Goal: Find specific page/section: Find specific page/section

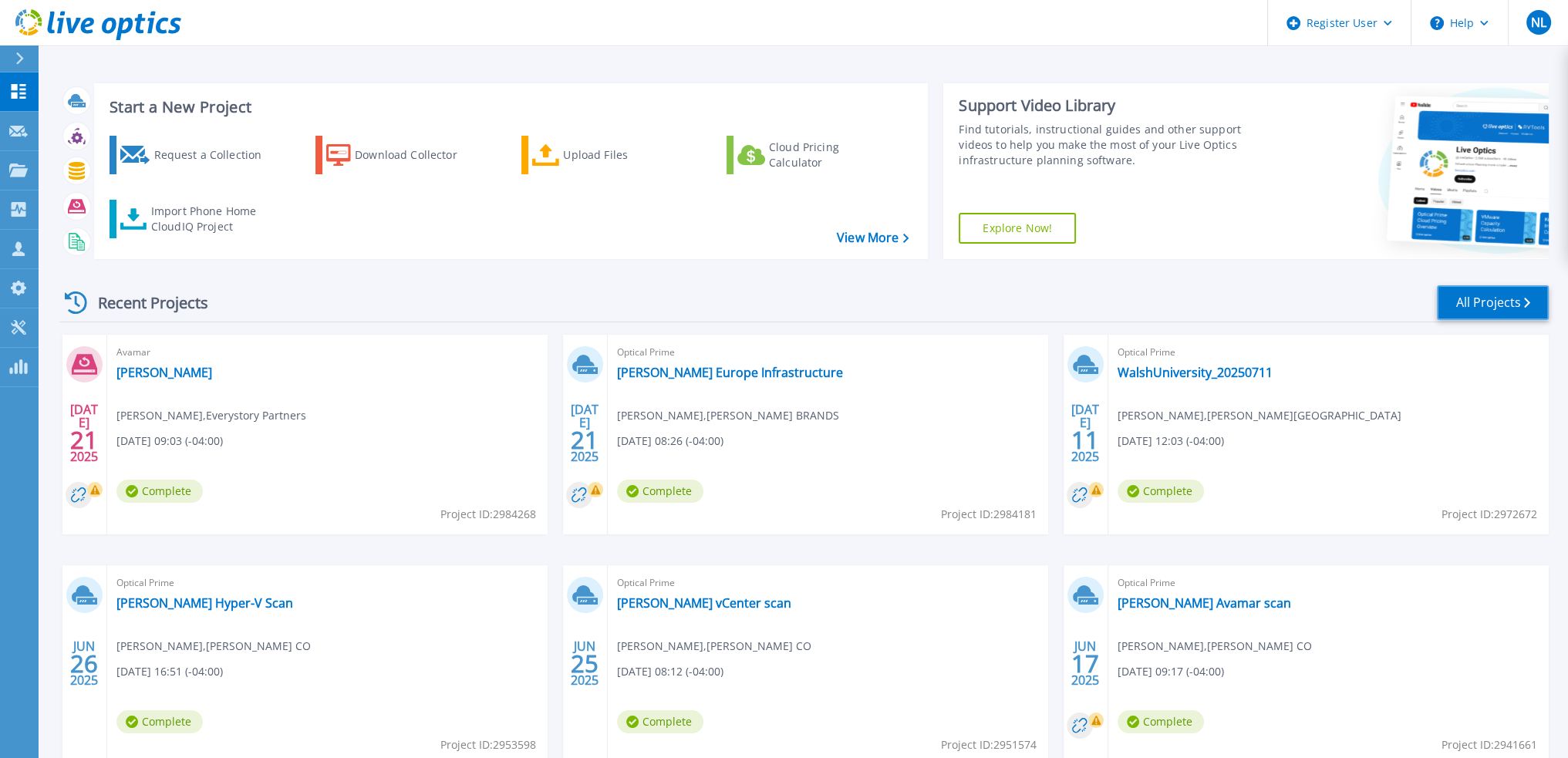
click at [1515, 298] on link "All Projects" at bounding box center [1492, 302] width 111 height 35
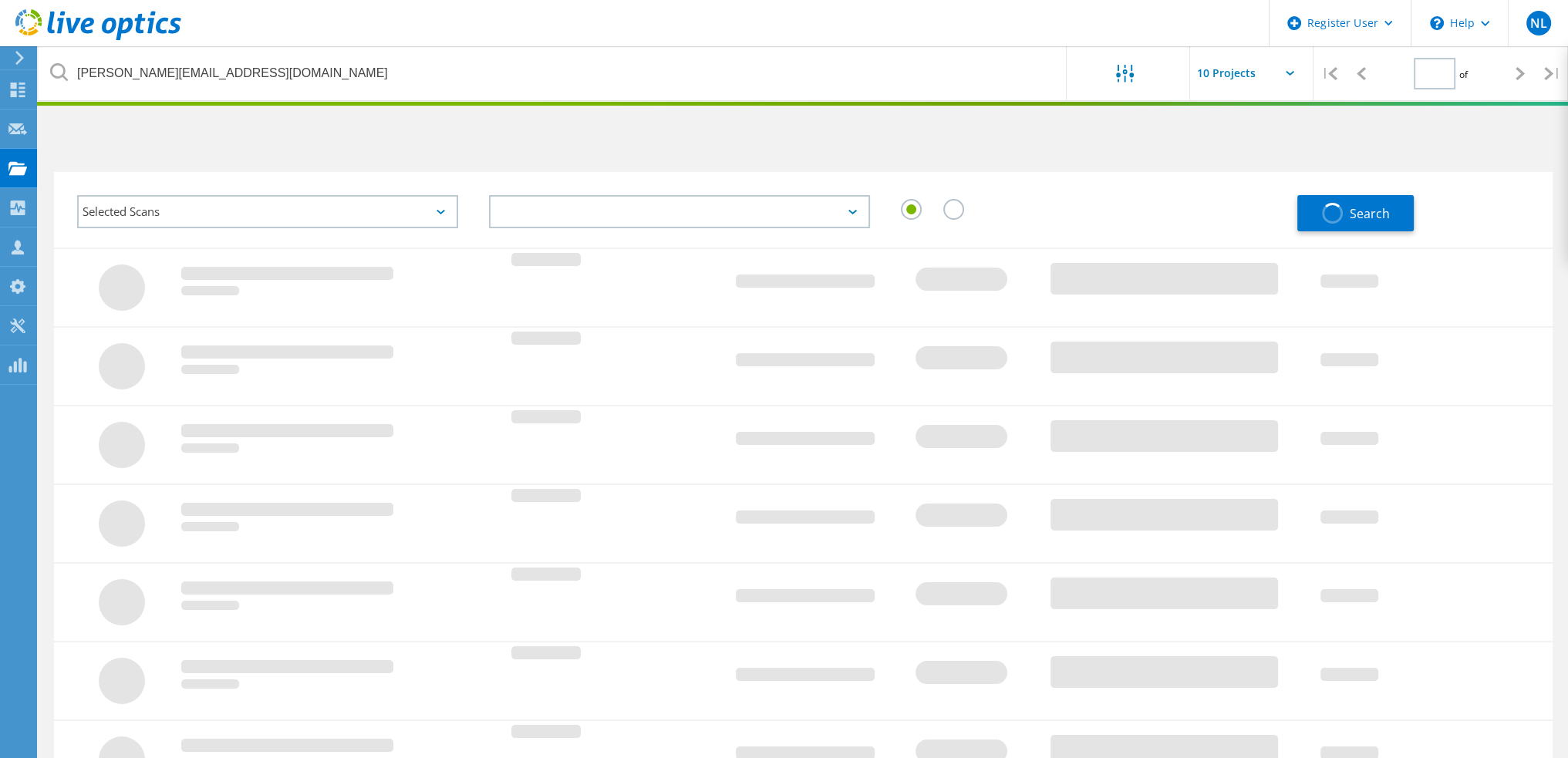
type input "1"
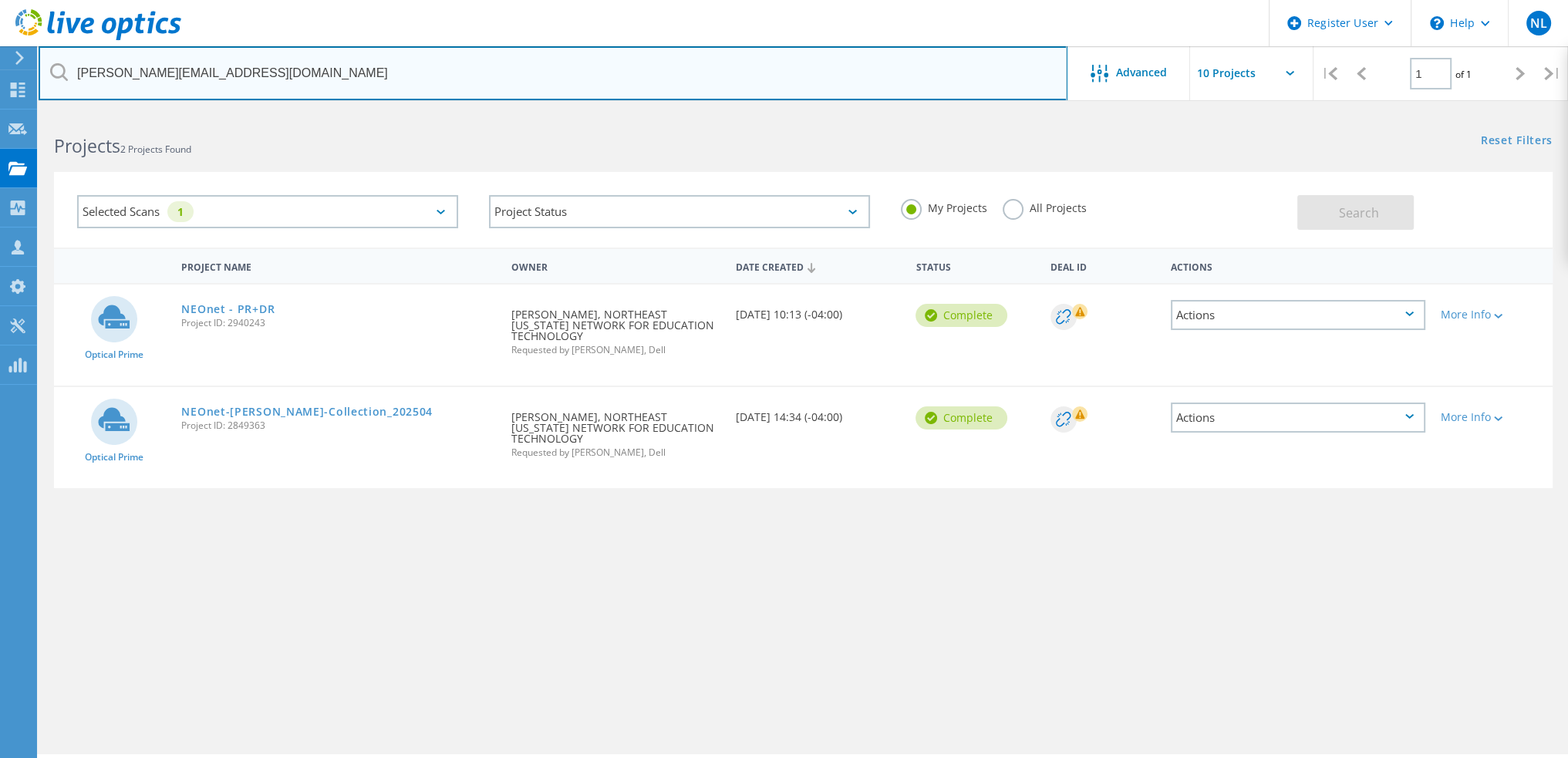
click at [780, 70] on input "[PERSON_NAME][EMAIL_ADDRESS][DOMAIN_NAME]" at bounding box center [553, 73] width 1029 height 54
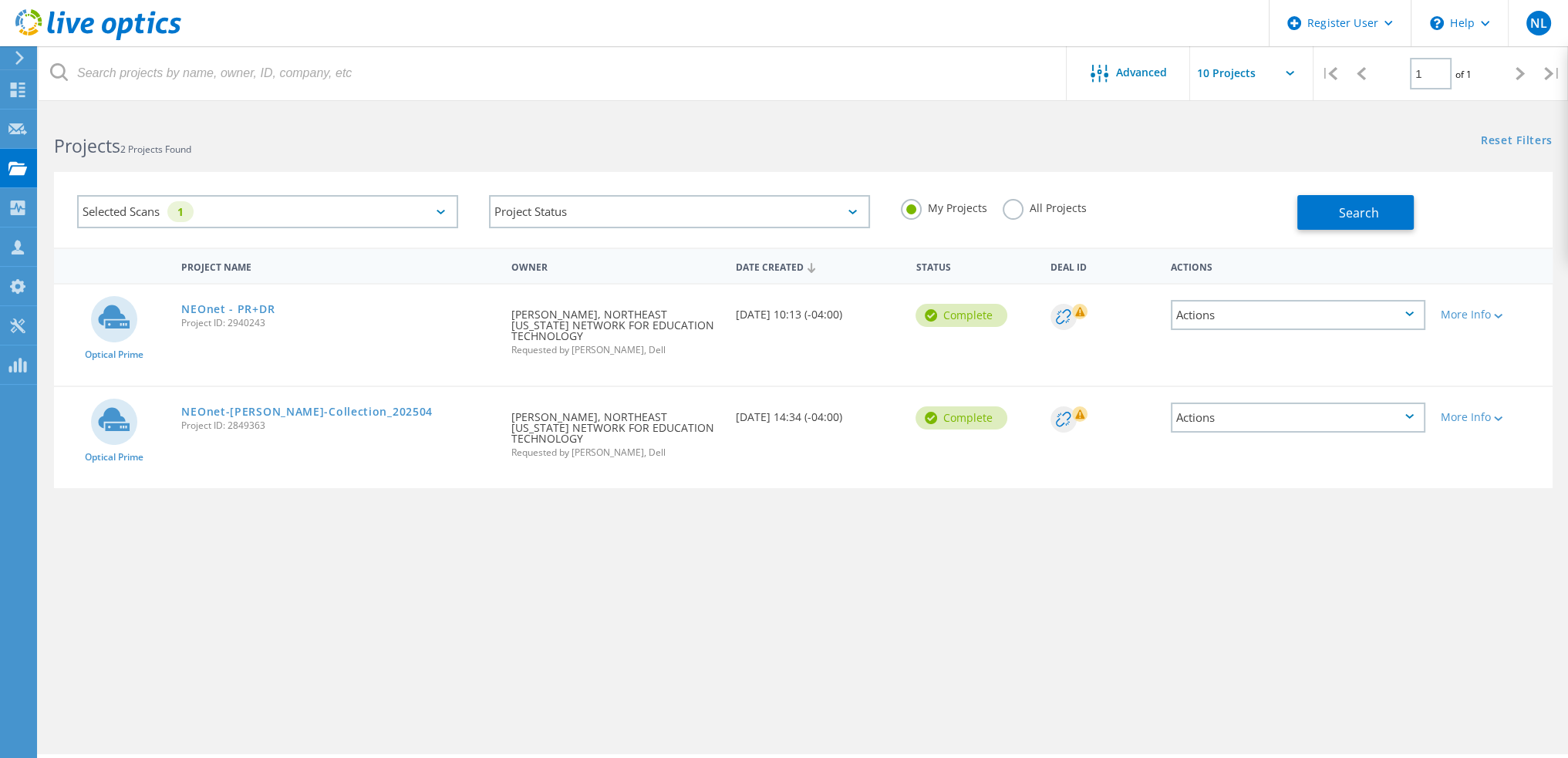
click at [1014, 213] on label "All Projects" at bounding box center [1044, 207] width 84 height 15
click at [0, 0] on input "All Projects" at bounding box center [0, 0] width 0 height 0
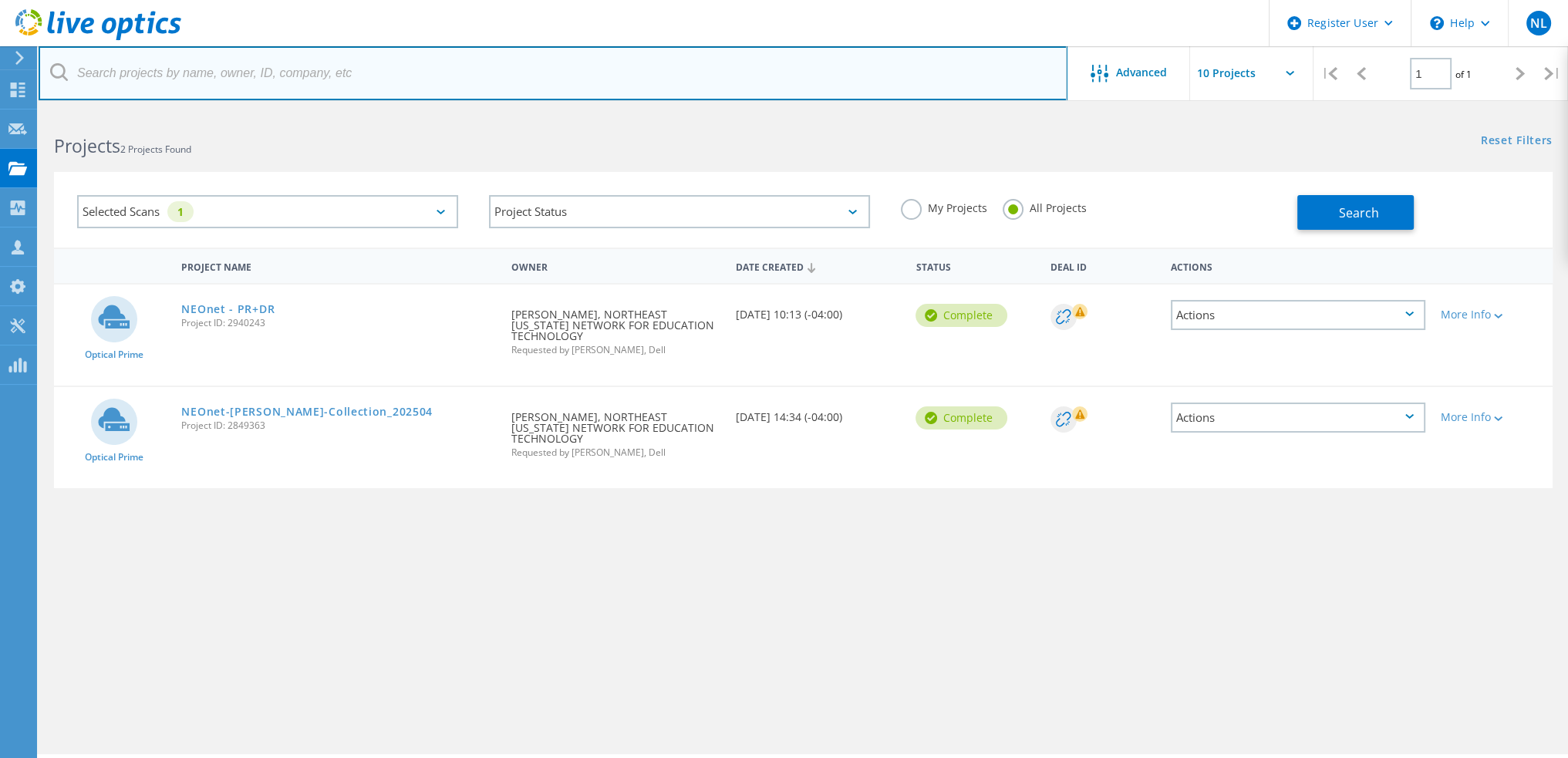
click at [752, 76] on input "text" at bounding box center [553, 73] width 1029 height 54
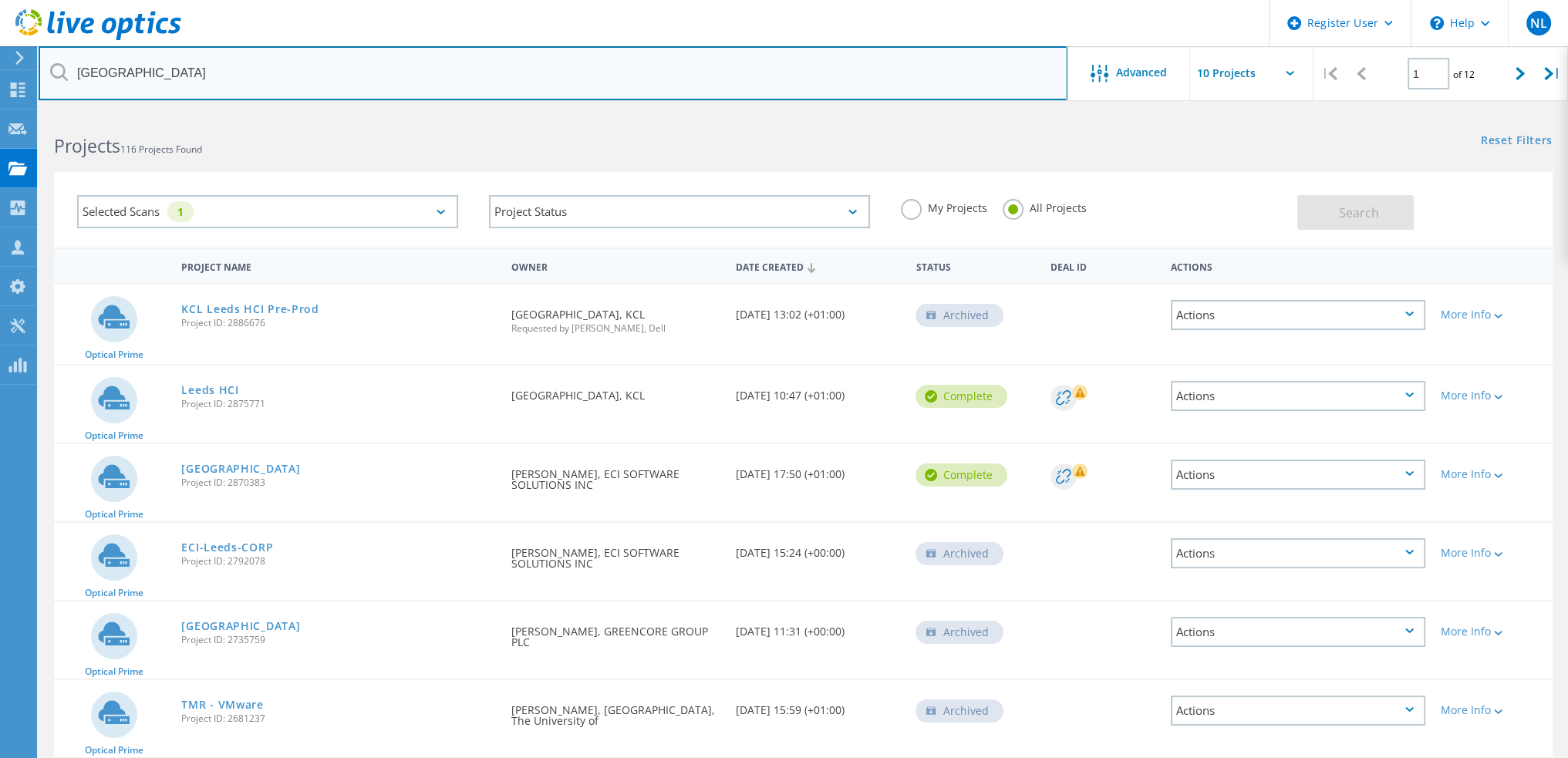
click at [752, 76] on input "[GEOGRAPHIC_DATA]" at bounding box center [553, 73] width 1029 height 54
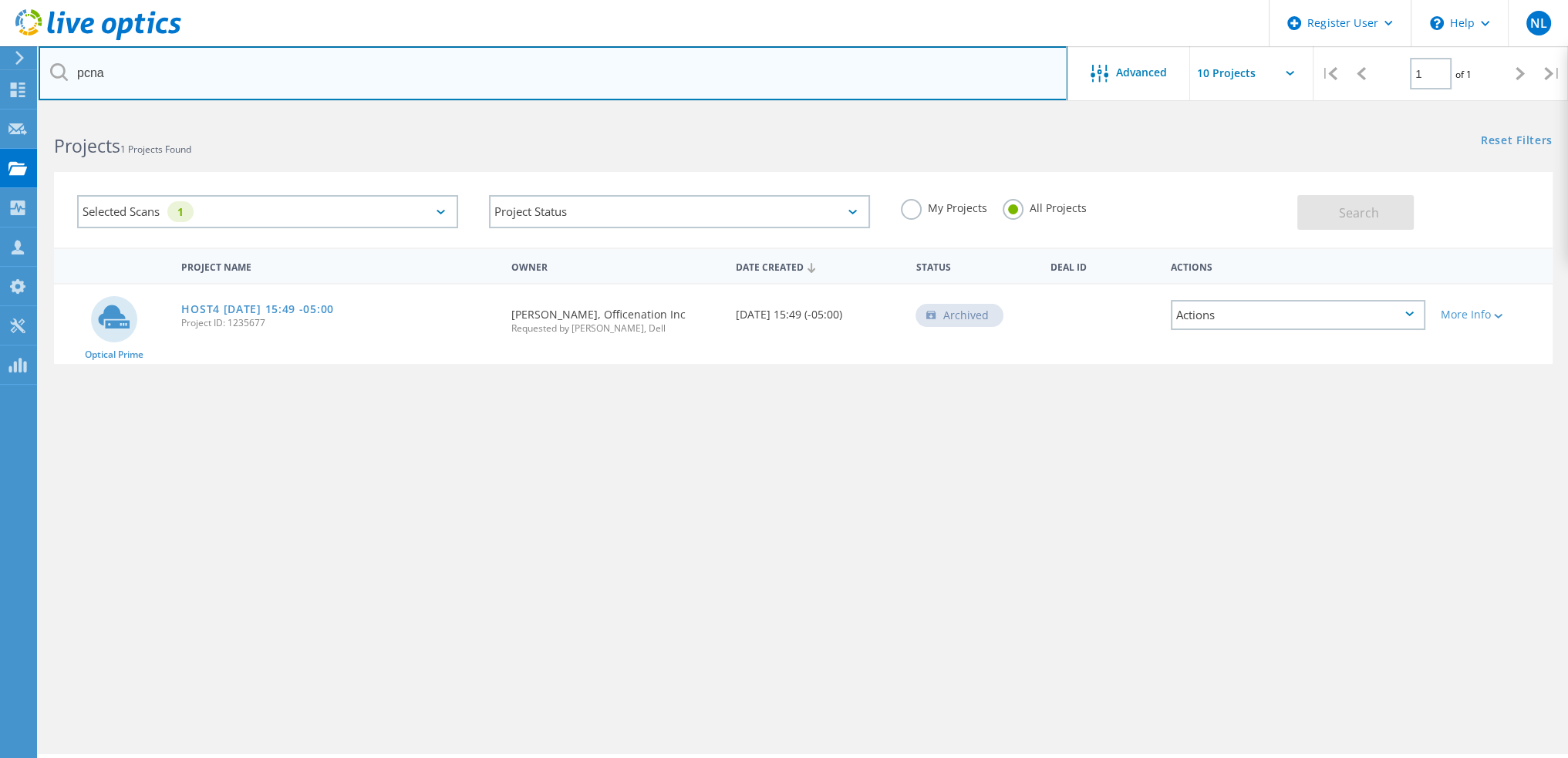
click at [752, 76] on input "pcna" at bounding box center [553, 73] width 1029 height 54
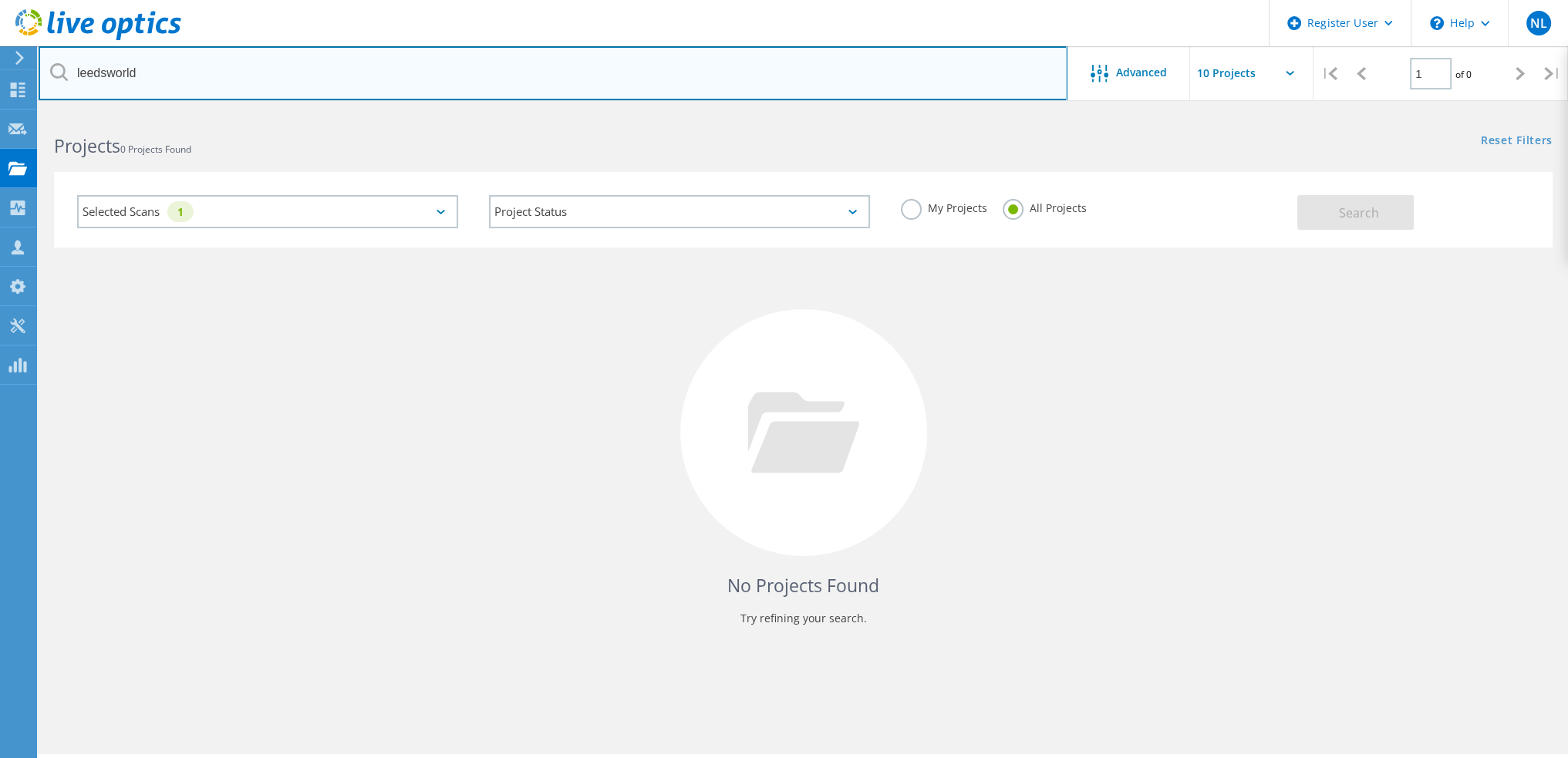
click at [108, 75] on input "leedsworld" at bounding box center [553, 73] width 1029 height 54
type input "leeds world"
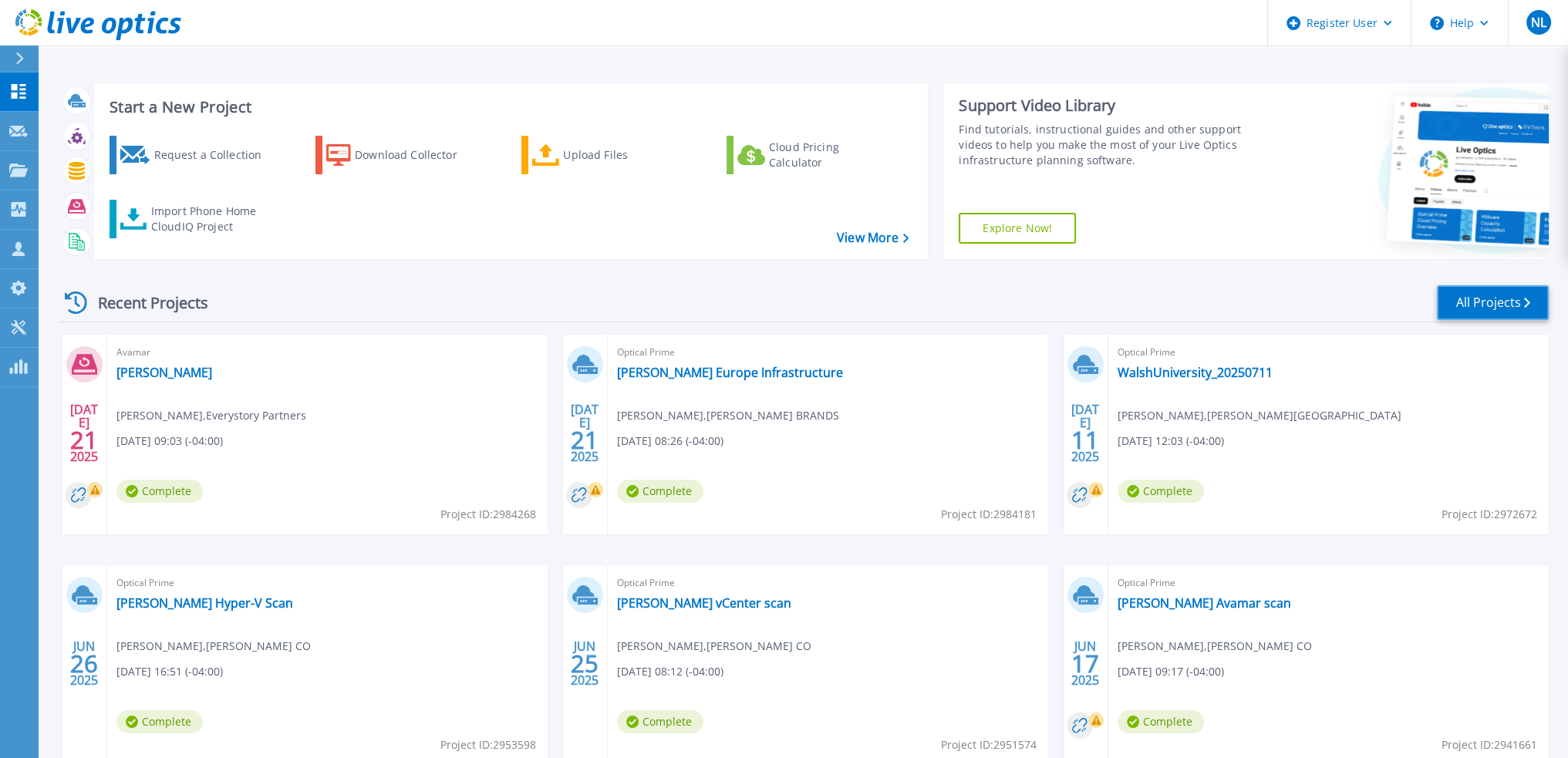
click at [1531, 301] on link "All Projects" at bounding box center [1492, 302] width 111 height 35
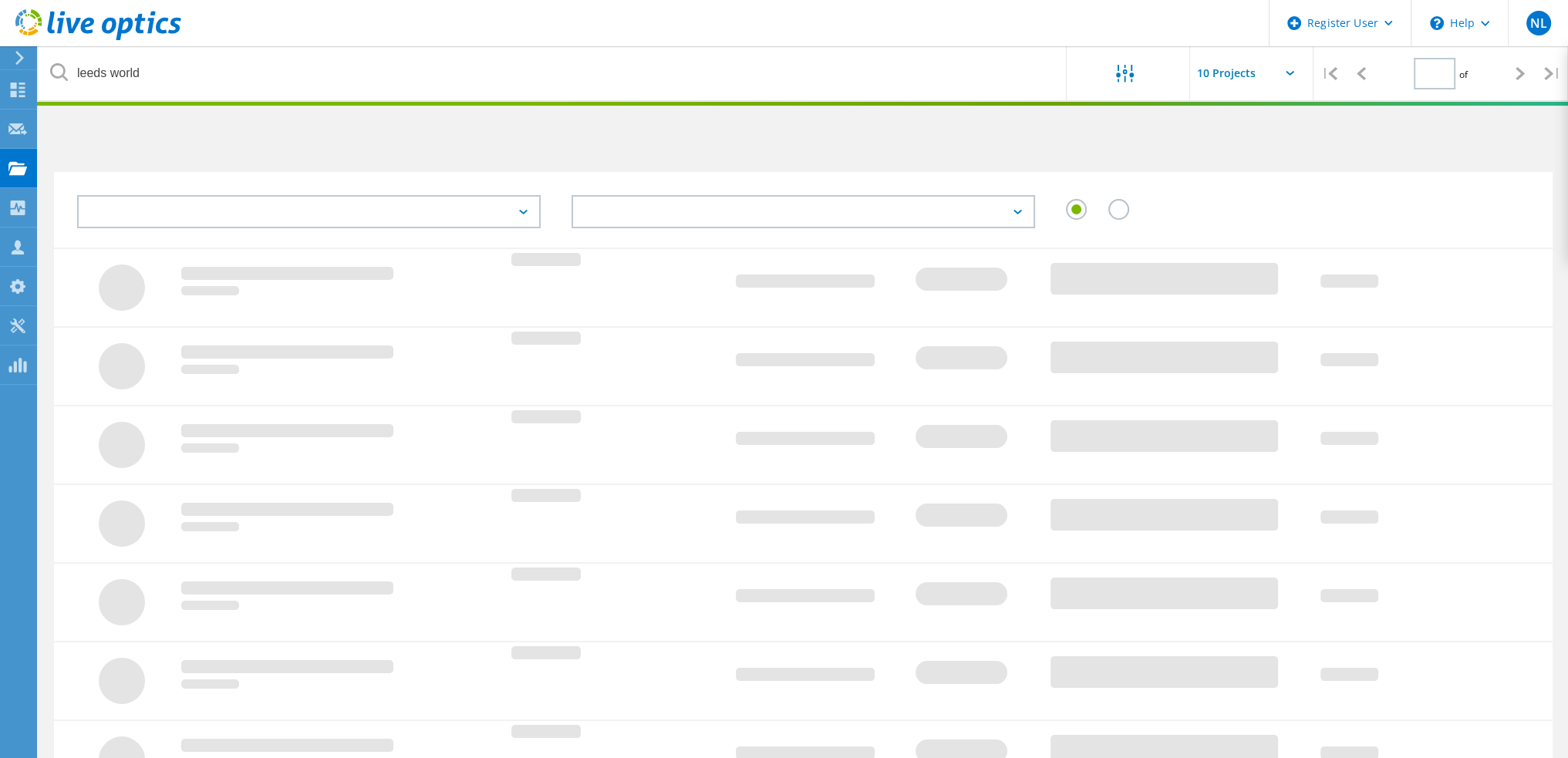
type input "1"
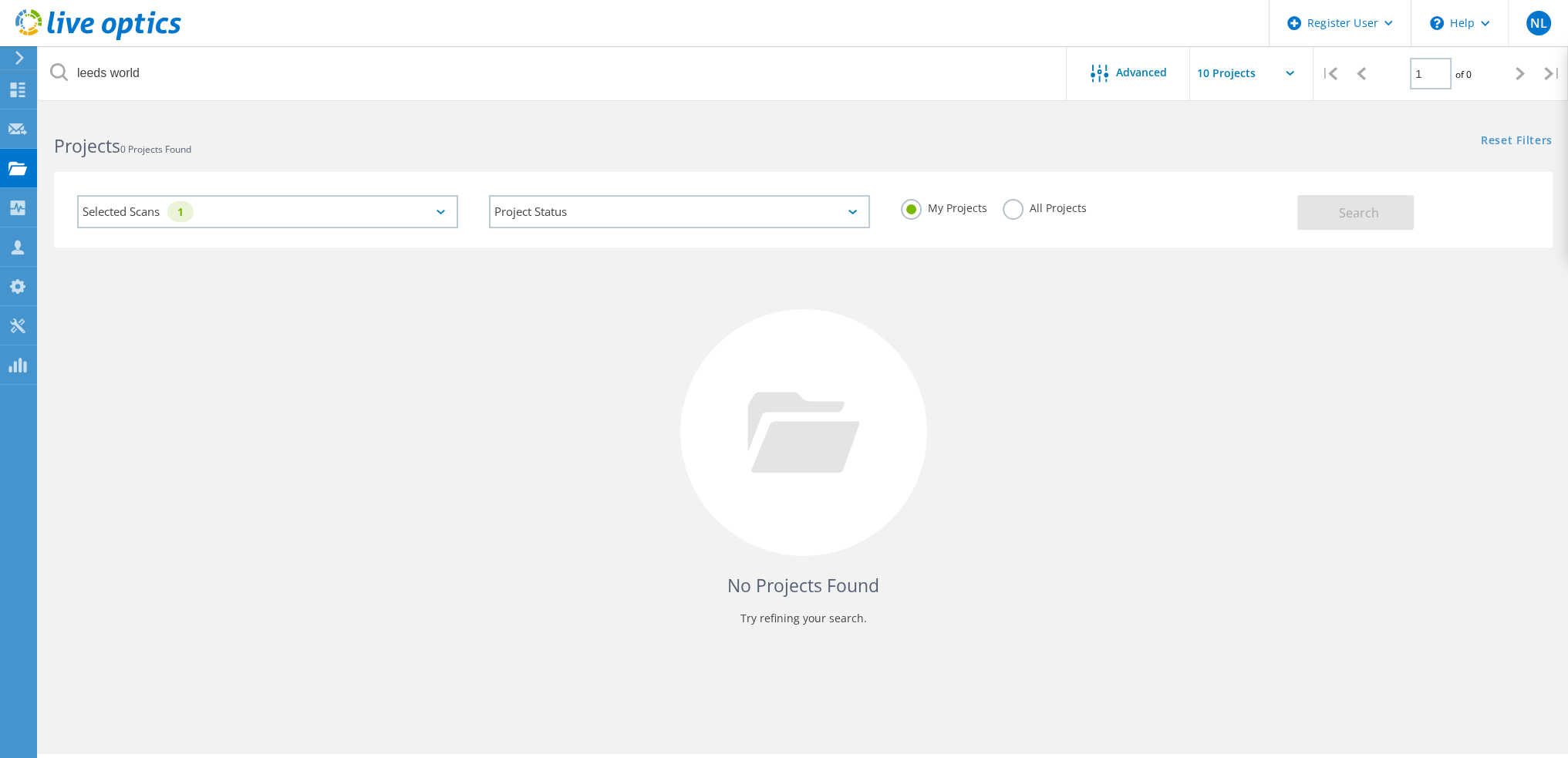
click at [987, 206] on div "My Projects All Projects" at bounding box center [1091, 208] width 412 height 57
click at [1014, 209] on label "All Projects" at bounding box center [1044, 207] width 84 height 15
click at [0, 0] on input "All Projects" at bounding box center [0, 0] width 0 height 0
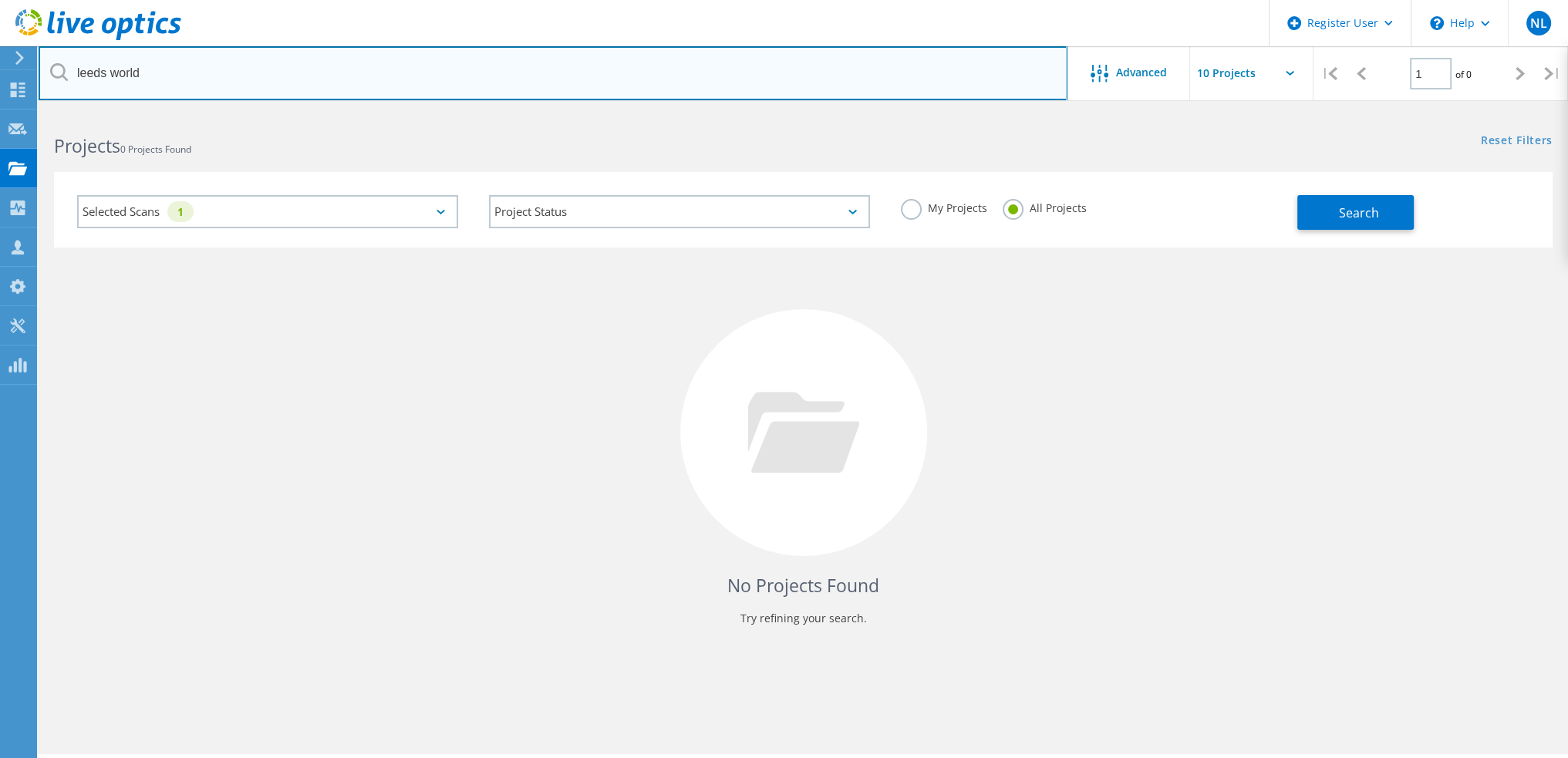
click at [772, 94] on input "leeds world" at bounding box center [553, 73] width 1029 height 54
type input "dallred"
